Goal: Navigation & Orientation: Find specific page/section

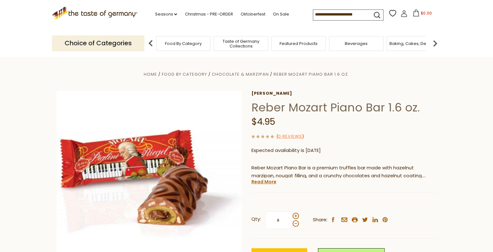
click at [238, 44] on span "Taste of Germany Collections" at bounding box center [241, 44] width 51 height 10
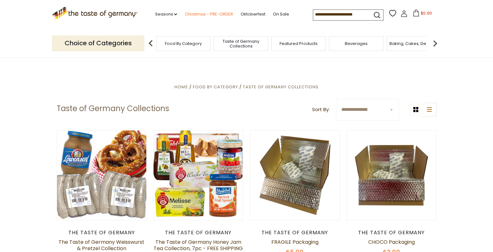
click at [211, 13] on link "Christmas - PRE-ORDER" at bounding box center [209, 14] width 48 height 7
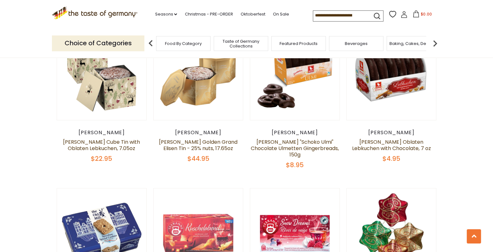
scroll to position [2050, 0]
